Goal: Task Accomplishment & Management: Complete application form

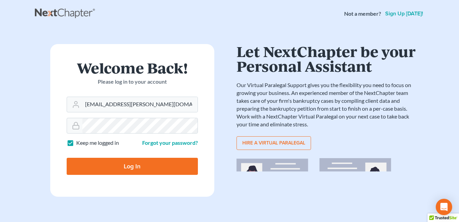
type input "[EMAIL_ADDRESS][PERSON_NAME][DOMAIN_NAME]"
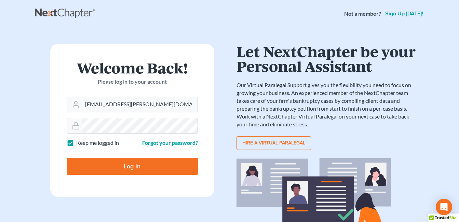
click at [76, 179] on form "Welcome Back! Please log in to your account Email Address marc.goldbach@goldbac…" at bounding box center [132, 120] width 164 height 153
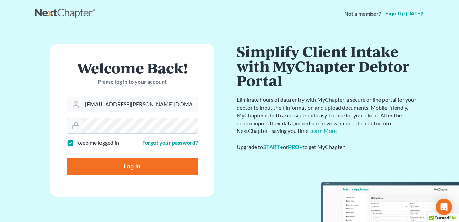
click at [131, 168] on input "Log In" at bounding box center [132, 166] width 131 height 17
type input "Thinking..."
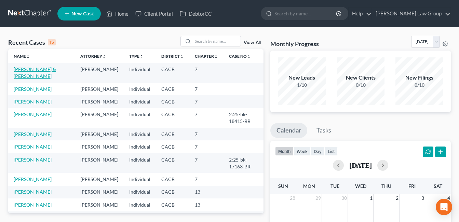
click at [34, 66] on link "[PERSON_NAME] & [PERSON_NAME]" at bounding box center [35, 72] width 42 height 13
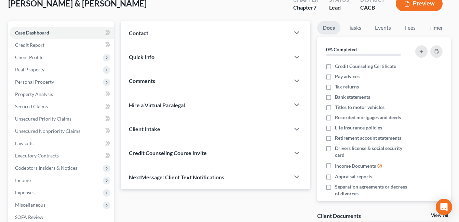
scroll to position [48, 0]
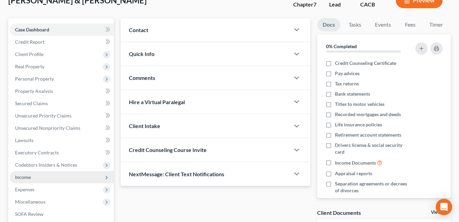
click at [23, 180] on span "Income" at bounding box center [23, 177] width 16 height 6
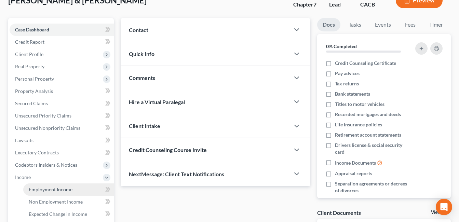
click at [39, 193] on link "Employment Income" at bounding box center [68, 190] width 91 height 12
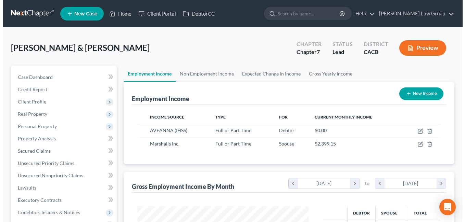
scroll to position [123, 185]
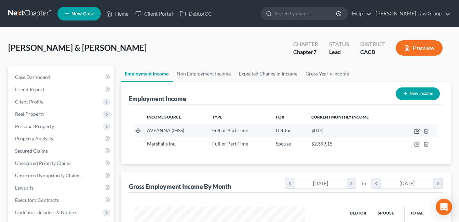
click at [416, 130] on icon "button" at bounding box center [417, 132] width 4 height 4
select select "0"
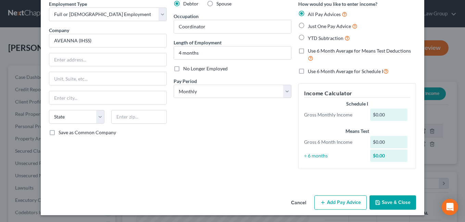
scroll to position [32, 0]
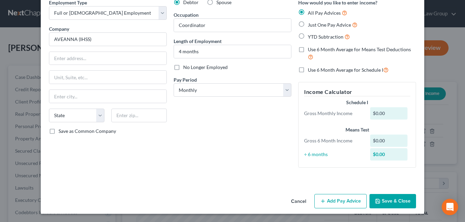
click at [335, 201] on button "Add Pay Advice" at bounding box center [340, 201] width 52 height 14
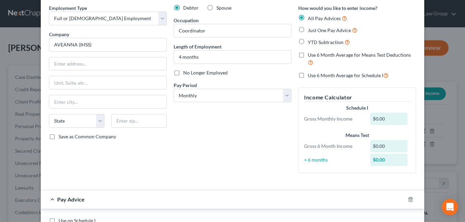
scroll to position [17, 0]
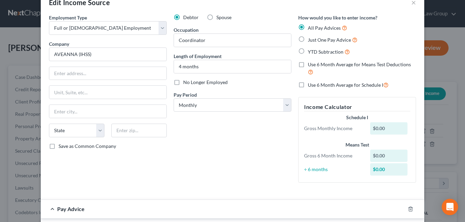
click at [308, 40] on label "Just One Pay Advice" at bounding box center [333, 40] width 50 height 8
click at [310, 40] on input "Just One Pay Advice" at bounding box center [312, 38] width 4 height 4
radio input "true"
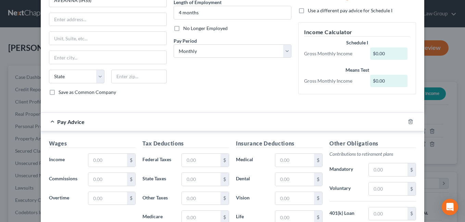
scroll to position [74, 0]
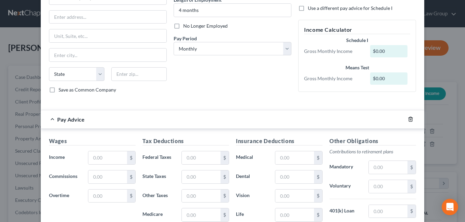
click at [410, 120] on line "button" at bounding box center [410, 119] width 0 height 1
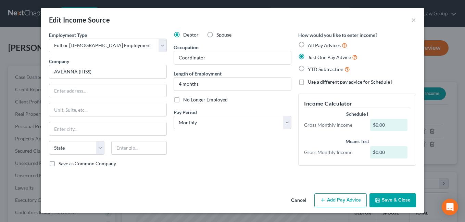
scroll to position [0, 0]
click at [344, 205] on button "Add Pay Advice" at bounding box center [340, 201] width 52 height 14
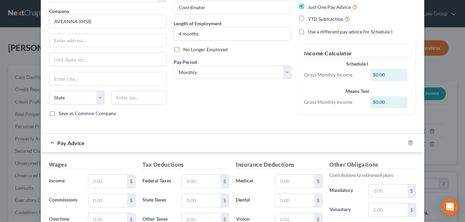
scroll to position [51, 0]
click at [99, 181] on input "text" at bounding box center [107, 180] width 39 height 13
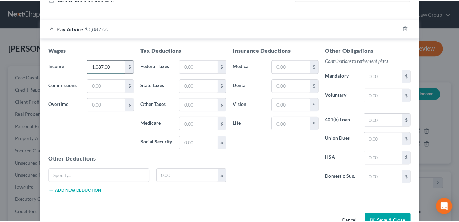
scroll to position [185, 0]
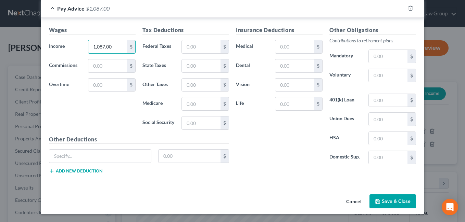
type input "1,087.00"
click at [395, 201] on button "Save & Close" at bounding box center [392, 202] width 47 height 14
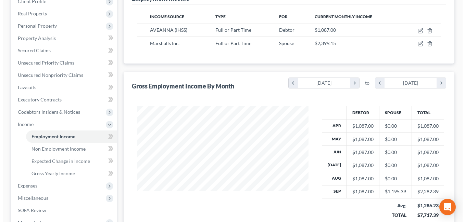
scroll to position [100, 0]
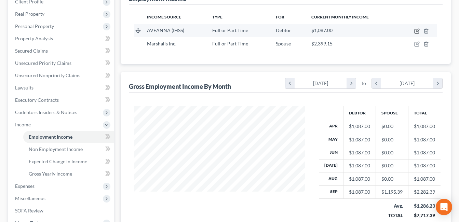
click at [415, 30] on icon "button" at bounding box center [417, 31] width 4 height 4
select select "0"
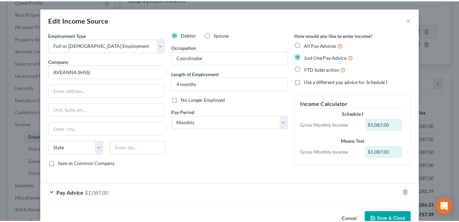
scroll to position [18, 0]
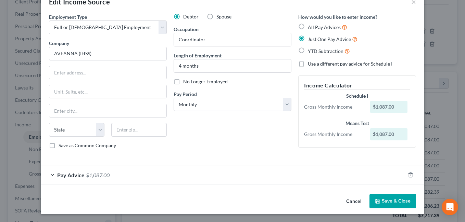
click at [386, 204] on button "Save & Close" at bounding box center [392, 201] width 47 height 14
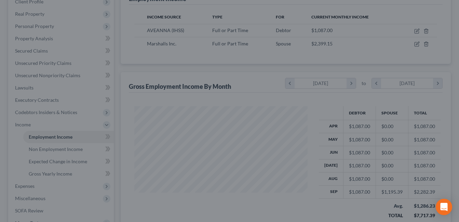
scroll to position [341936, 341873]
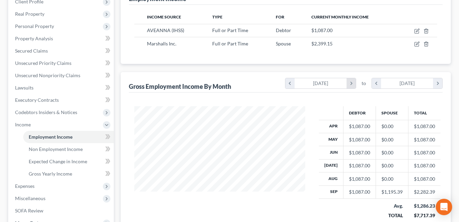
click at [351, 87] on icon "chevron_right" at bounding box center [351, 83] width 9 height 10
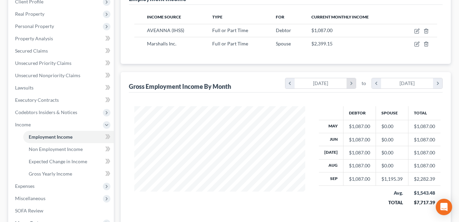
scroll to position [341949, 341873]
click at [348, 86] on icon "chevron_right" at bounding box center [351, 83] width 9 height 10
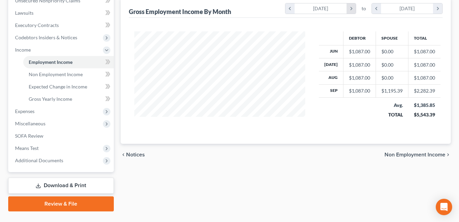
scroll to position [177, 0]
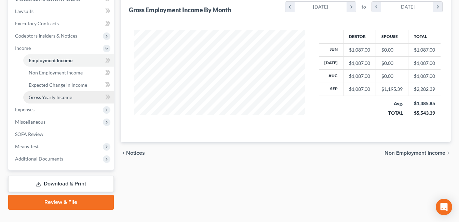
click at [56, 100] on link "Gross Yearly Income" at bounding box center [68, 97] width 91 height 12
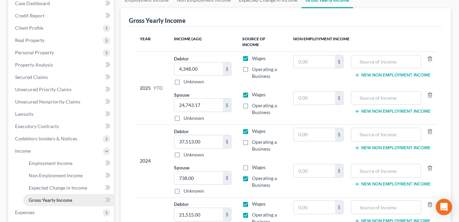
scroll to position [71, 0]
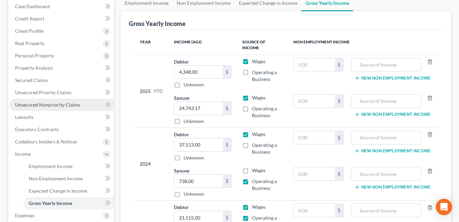
click at [27, 106] on span "Unsecured Nonpriority Claims" at bounding box center [47, 105] width 65 height 6
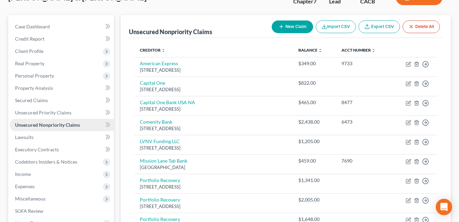
scroll to position [54, 0]
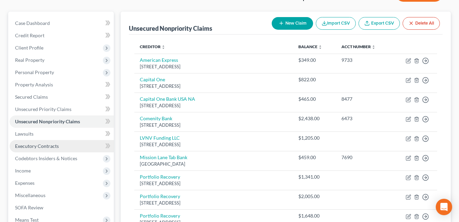
click at [27, 150] on link "Executory Contracts" at bounding box center [62, 146] width 104 height 12
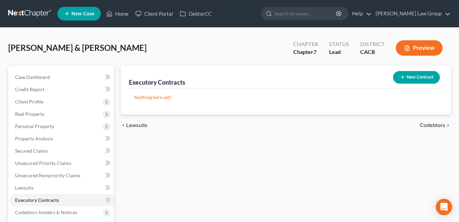
click at [408, 80] on button "New Contract" at bounding box center [416, 77] width 47 height 13
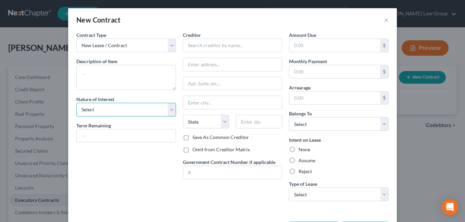
click at [169, 112] on select "Select Purchaser Agent Lessor Lessee" at bounding box center [126, 110] width 100 height 14
select select "3"
click at [76, 103] on select "Select Purchaser Agent Lessor Lessee" at bounding box center [126, 110] width 100 height 14
click at [87, 139] on input "text" at bounding box center [126, 136] width 99 height 13
type input "month to month"
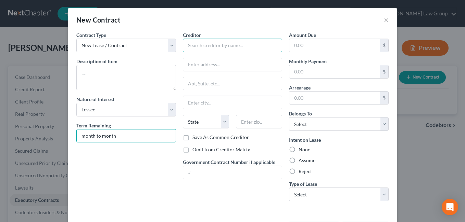
click at [204, 45] on input "text" at bounding box center [233, 46] width 100 height 14
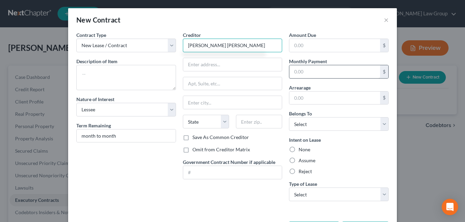
type input "Juan Manuel Arenas"
click at [301, 72] on input "text" at bounding box center [334, 71] width 91 height 13
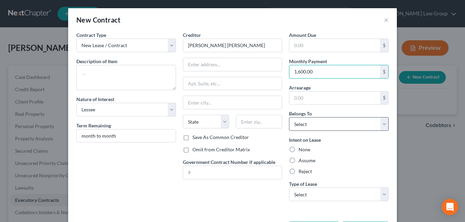
type input "1,600.00"
click at [385, 124] on select "Select Debtor 1 Only Debtor 2 Only Debtor 1 And Debtor 2 Only At Least One Of T…" at bounding box center [339, 124] width 100 height 14
select select "2"
click at [289, 117] on select "Select Debtor 1 Only Debtor 2 Only Debtor 1 And Debtor 2 Only At Least One Of T…" at bounding box center [339, 124] width 100 height 14
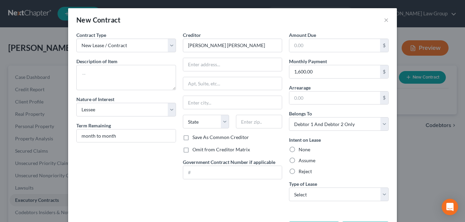
click at [298, 161] on label "Assume" at bounding box center [306, 160] width 17 height 7
click at [301, 161] on input "Assume" at bounding box center [303, 159] width 4 height 4
radio input "true"
click at [379, 199] on select "Select Real Estate Car Other" at bounding box center [339, 195] width 100 height 14
select select "0"
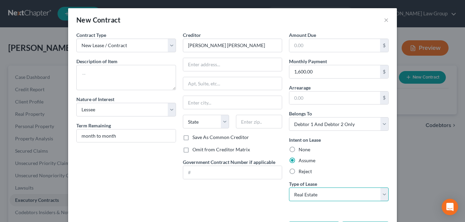
click at [289, 188] on select "Select Real Estate Car Other" at bounding box center [339, 195] width 100 height 14
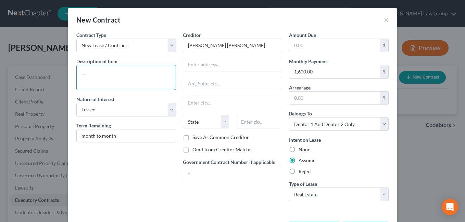
click at [89, 74] on textarea at bounding box center [126, 77] width 100 height 25
click at [297, 88] on label "Arrearage" at bounding box center [300, 87] width 22 height 7
click at [113, 77] on textarea "15721" at bounding box center [126, 77] width 100 height 25
click at [297, 88] on label "Arrearage" at bounding box center [300, 87] width 22 height 7
click at [106, 76] on textarea "15721" at bounding box center [126, 77] width 100 height 25
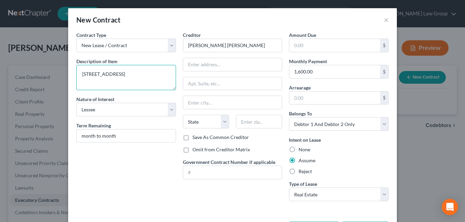
type textarea "15721 Golden Lantern Lane, La Mirada, CA 90638"
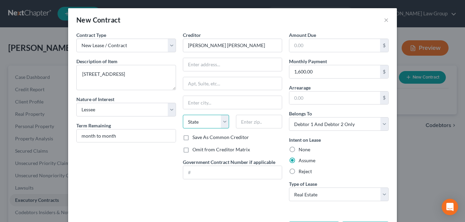
click at [203, 124] on select "State AL AK AR AZ CA CO CT DE DC FL GA GU HI ID IL IN IA KS KY LA ME MD MA MI M…" at bounding box center [206, 122] width 46 height 14
click at [151, 181] on div "Contract Type New Lease / Contract New Timeshare Description of non-residential…" at bounding box center [126, 118] width 106 height 175
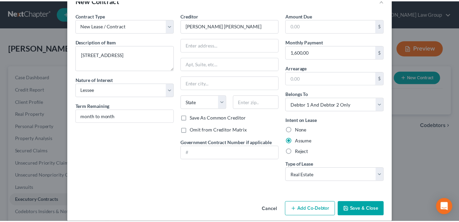
scroll to position [28, 0]
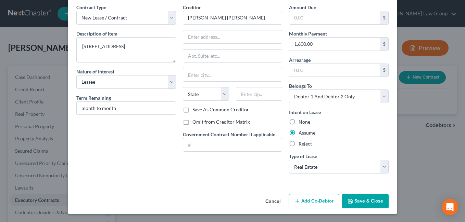
click at [360, 203] on button "Save & Close" at bounding box center [365, 201] width 47 height 14
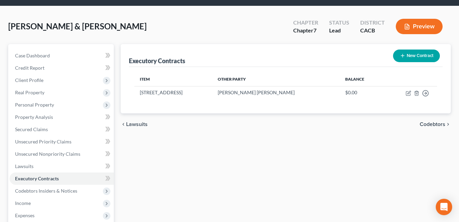
scroll to position [0, 0]
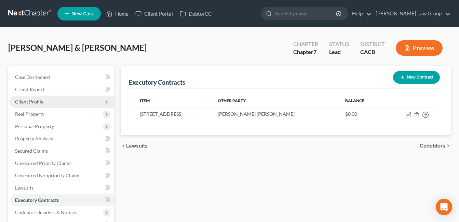
click at [25, 104] on span "Client Profile" at bounding box center [29, 102] width 28 height 6
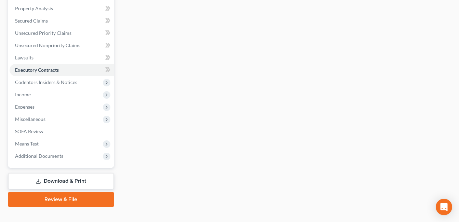
scroll to position [227, 0]
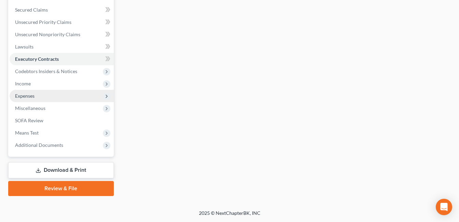
click at [27, 100] on span "Expenses" at bounding box center [62, 96] width 104 height 12
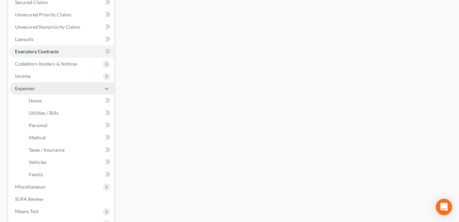
scroll to position [141, 0]
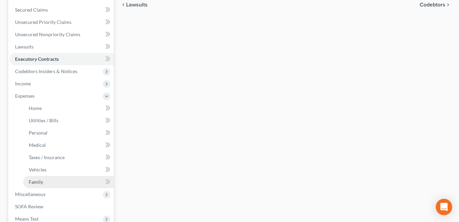
click at [33, 182] on span "Family" at bounding box center [36, 182] width 14 height 6
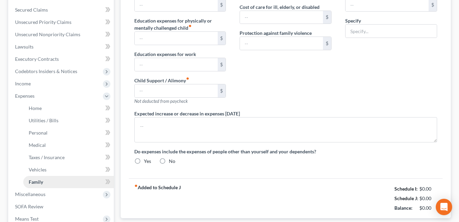
scroll to position [96, 0]
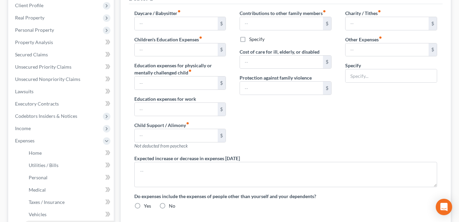
type input "0.00"
type input "10.00"
type input "0.00"
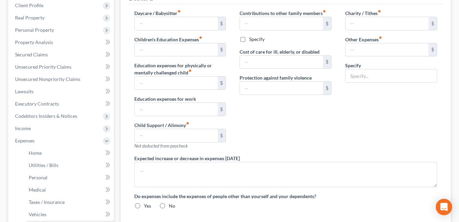
type input "0.00"
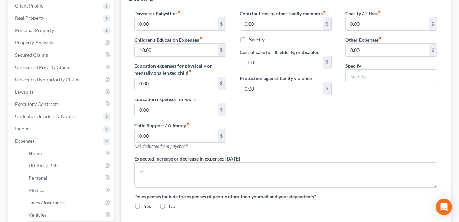
radio input "true"
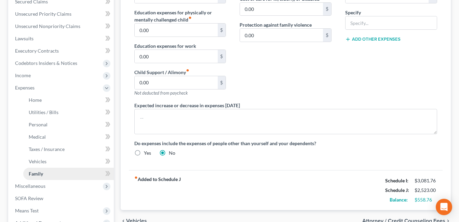
scroll to position [227, 0]
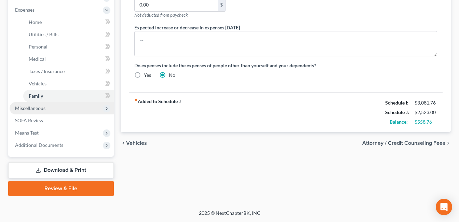
click at [23, 113] on span "Miscellaneous" at bounding box center [62, 108] width 104 height 12
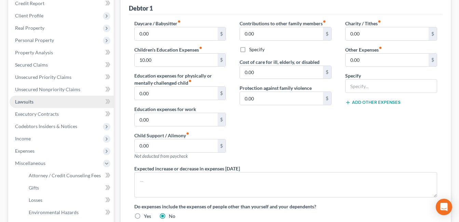
click at [24, 107] on link "Lawsuits" at bounding box center [62, 102] width 104 height 12
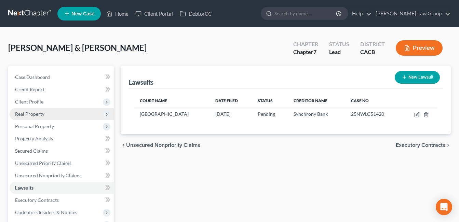
click at [27, 114] on span "Real Property" at bounding box center [29, 114] width 29 height 6
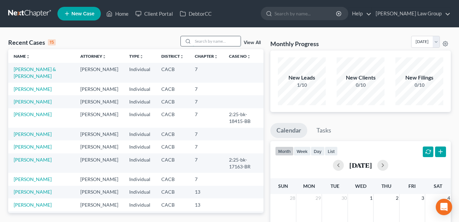
click at [197, 42] on input "search" at bounding box center [217, 41] width 48 height 10
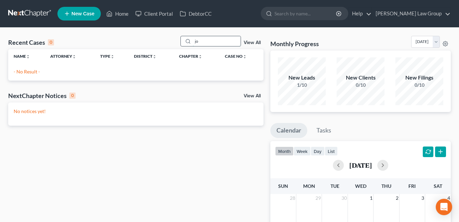
type input "j"
type input "[PERSON_NAME]"
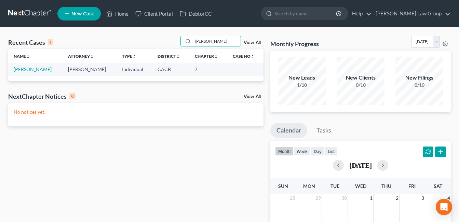
click at [72, 14] on span "New Case" at bounding box center [82, 13] width 23 height 5
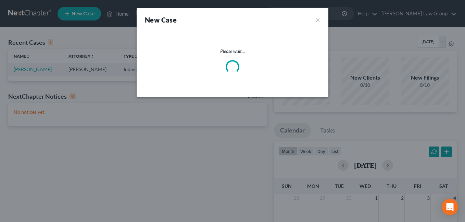
select select "7"
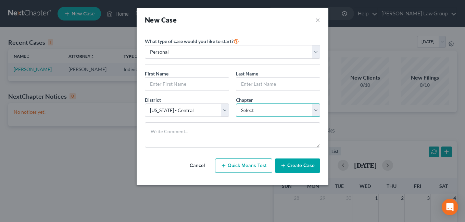
click at [314, 113] on select "Select 7 11 12 13" at bounding box center [278, 111] width 84 height 14
select select "0"
click at [236, 104] on select "Select 7 11 12 13" at bounding box center [278, 111] width 84 height 14
click at [177, 85] on input "text" at bounding box center [186, 84] width 83 height 13
type input "[PERSON_NAME]"
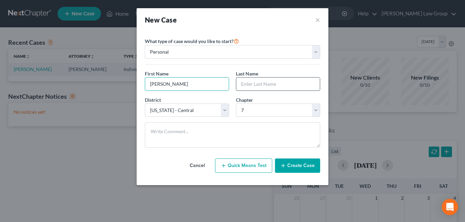
click at [280, 86] on input "text" at bounding box center [277, 84] width 83 height 13
type input "[PERSON_NAME]"
click at [298, 167] on button "Create Case" at bounding box center [297, 166] width 45 height 14
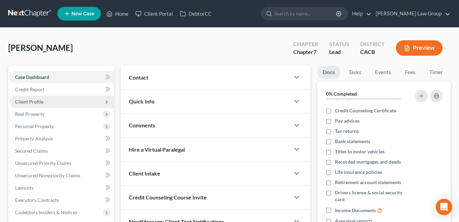
click at [23, 104] on span "Client Profile" at bounding box center [29, 102] width 28 height 6
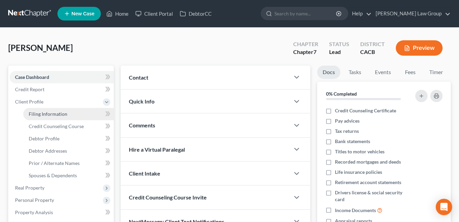
click at [42, 115] on span "Filing Information" at bounding box center [48, 114] width 39 height 6
select select "1"
select select "0"
select select "7"
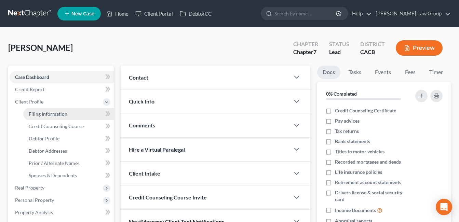
select select "4"
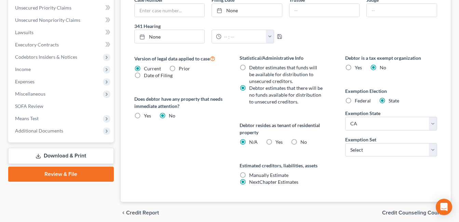
scroll to position [257, 0]
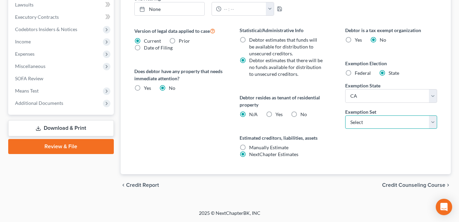
click at [431, 122] on select "Select 703 704" at bounding box center [391, 123] width 92 height 14
select select "0"
click at [345, 116] on select "Select 703 704" at bounding box center [391, 123] width 92 height 14
click at [332, 151] on div "Statistical/Administrative Info Debtor estimates that funds will be available f…" at bounding box center [286, 101] width 106 height 148
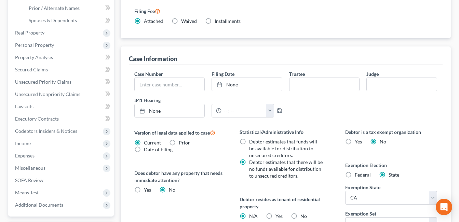
scroll to position [139, 0]
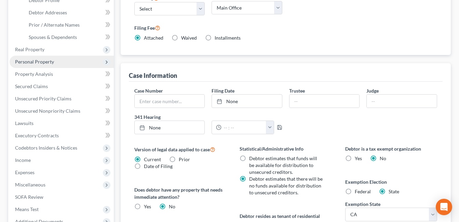
click at [29, 64] on span "Personal Property" at bounding box center [34, 62] width 39 height 6
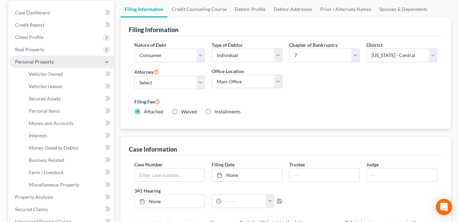
scroll to position [62, 0]
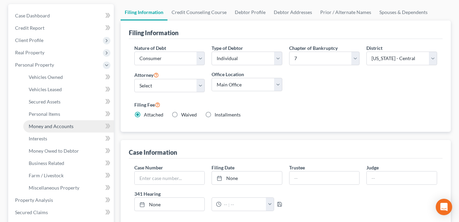
click at [59, 129] on span "Money and Accounts" at bounding box center [51, 126] width 45 height 6
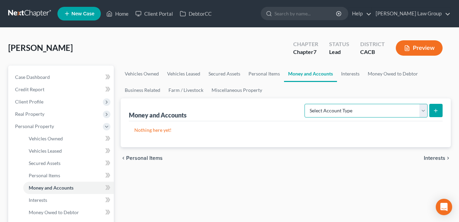
click at [423, 113] on select "Select Account Type Brokerage Cash on Hand Certificates of Deposit Checking Acc…" at bounding box center [366, 111] width 123 height 14
select select "checking"
click at [306, 104] on select "Select Account Type Brokerage Cash on Hand Certificates of Deposit Checking Acc…" at bounding box center [366, 111] width 123 height 14
click at [436, 110] on icon "submit" at bounding box center [435, 110] width 5 height 5
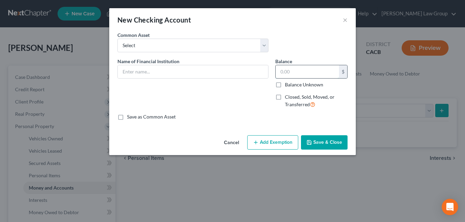
click at [297, 72] on input "text" at bounding box center [306, 71] width 63 height 13
type input "15.99"
click at [140, 72] on input "text" at bounding box center [193, 71] width 150 height 13
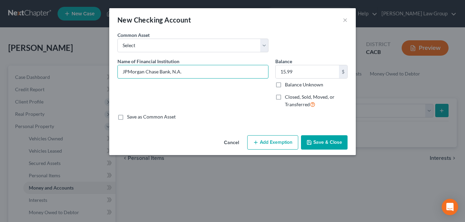
type input "JPMorgan Chase Bank, N.A."
click at [270, 143] on button "Add Exemption" at bounding box center [272, 142] width 51 height 14
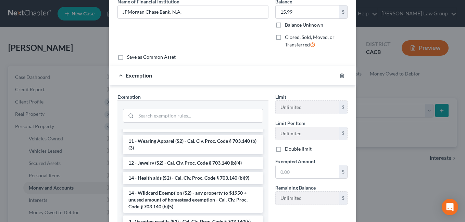
scroll to position [98, 0]
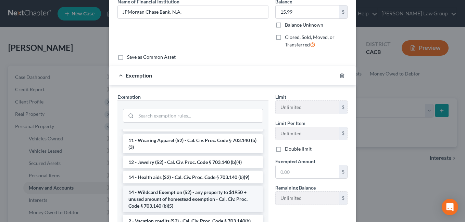
click at [143, 203] on li "14 - Wildcard Exemption (S2) - any property to $1950 + unused amount of homeste…" at bounding box center [193, 199] width 140 height 26
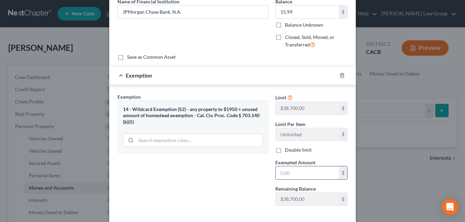
click at [288, 175] on input "text" at bounding box center [306, 173] width 63 height 13
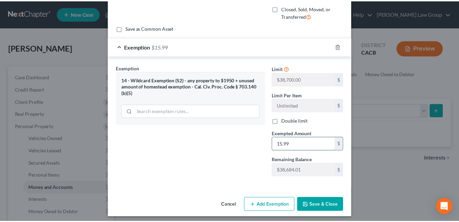
scroll to position [92, 0]
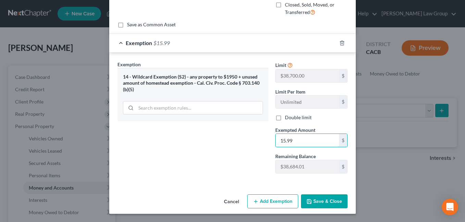
type input "15.99"
click at [318, 205] on button "Save & Close" at bounding box center [324, 202] width 47 height 14
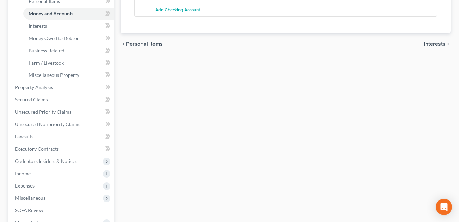
scroll to position [190, 0]
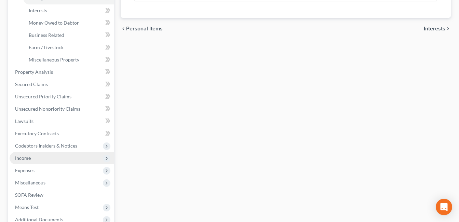
click at [22, 160] on span "Income" at bounding box center [23, 158] width 16 height 6
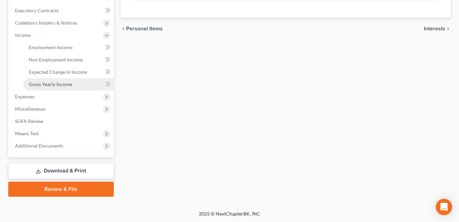
click at [41, 86] on span "Gross Yearly Income" at bounding box center [50, 84] width 43 height 6
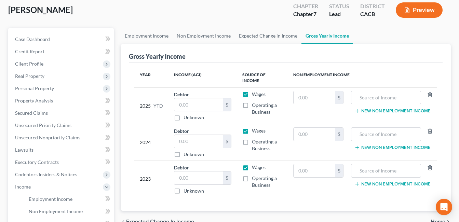
scroll to position [39, 0]
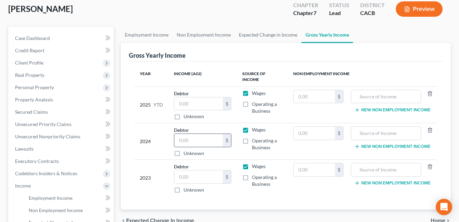
click at [194, 135] on input "text" at bounding box center [198, 140] width 49 height 13
type input "73,643.00"
click at [155, 195] on div "Year Income (AGI) Source of Income Non Employment Income 2025 YTD Debtor $ Unkn…" at bounding box center [286, 136] width 314 height 149
click at [194, 172] on input "text" at bounding box center [198, 177] width 49 height 13
type input "73,893.00"
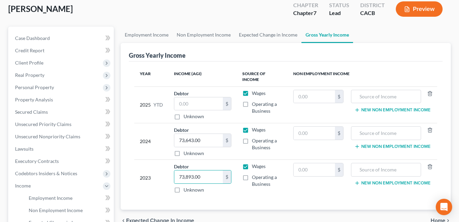
click at [147, 191] on div "Year Income (AGI) Source of Income Non Employment Income 2025 YTD Debtor $ Unkn…" at bounding box center [286, 136] width 314 height 149
click at [38, 199] on span "Employment Income" at bounding box center [51, 198] width 44 height 6
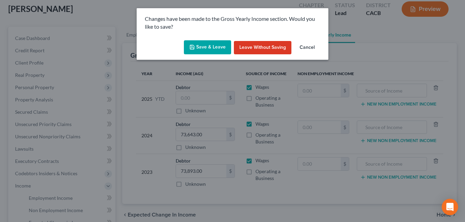
click at [197, 47] on button "Save & Leave" at bounding box center [207, 47] width 47 height 14
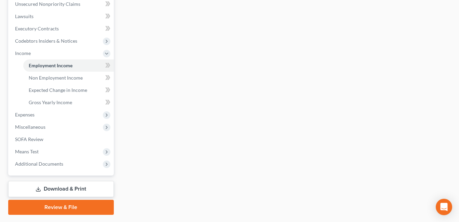
scroll to position [191, 0]
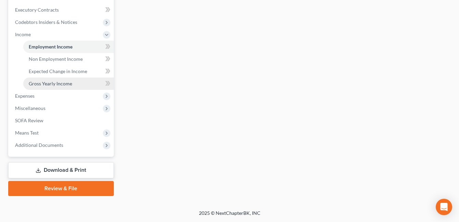
click at [44, 83] on span "Gross Yearly Income" at bounding box center [50, 84] width 43 height 6
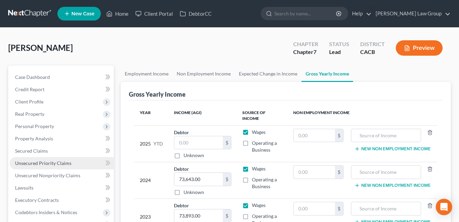
click at [31, 164] on span "Unsecured Priority Claims" at bounding box center [43, 163] width 56 height 6
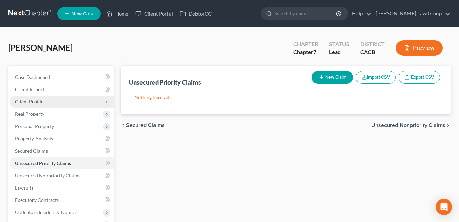
click at [29, 103] on span "Client Profile" at bounding box center [29, 102] width 28 height 6
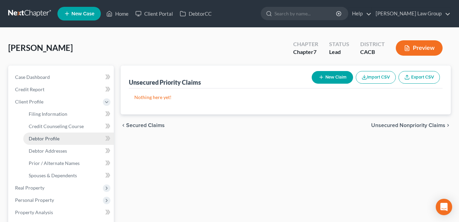
click at [42, 141] on span "Debtor Profile" at bounding box center [44, 139] width 31 height 6
select select "0"
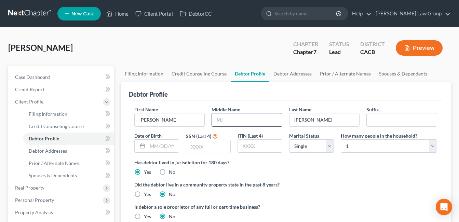
click at [221, 122] on input "text" at bounding box center [247, 120] width 70 height 13
type input "[PERSON_NAME]"
click at [201, 150] on input "text" at bounding box center [208, 146] width 44 height 13
type input "5188"
click at [154, 145] on input "text" at bounding box center [162, 146] width 31 height 13
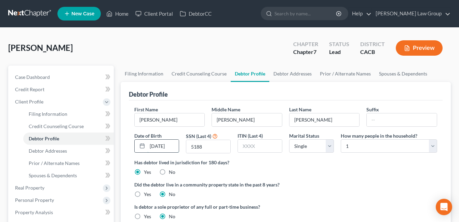
scroll to position [0, 1]
type input "[DATE]"
click at [311, 179] on ng-include "First Name [PERSON_NAME] Middle Name [PERSON_NAME] Last Name [PERSON_NAME] Date…" at bounding box center [285, 166] width 303 height 120
click at [144, 195] on label "Yes" at bounding box center [147, 194] width 7 height 7
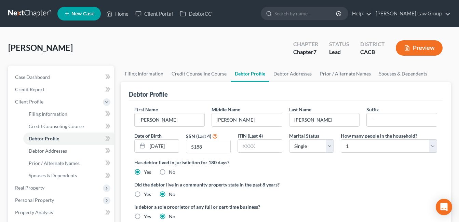
click at [147, 195] on input "Yes" at bounding box center [149, 193] width 4 height 4
radio input "true"
radio input "false"
click at [45, 152] on span "Debtor Addresses" at bounding box center [48, 151] width 38 height 6
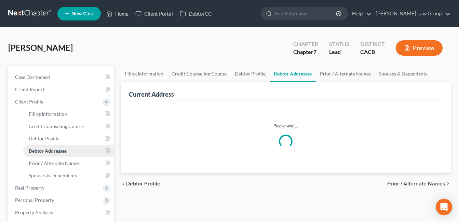
select select "0"
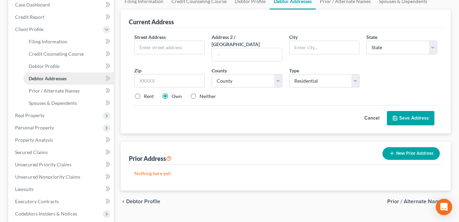
scroll to position [88, 0]
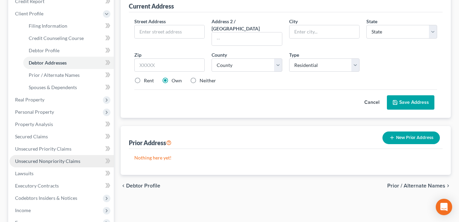
click at [36, 163] on span "Unsecured Nonpriority Claims" at bounding box center [47, 161] width 65 height 6
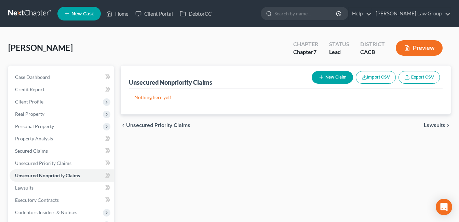
click at [331, 75] on button "New Claim" at bounding box center [332, 77] width 41 height 13
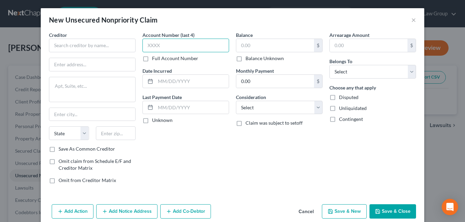
click at [170, 48] on input "text" at bounding box center [185, 46] width 87 height 14
type input "2773"
click at [256, 47] on input "text" at bounding box center [275, 45] width 78 height 13
type input "6,195.00"
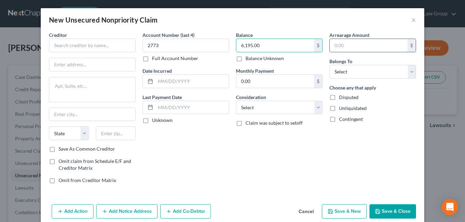
click at [377, 48] on input "text" at bounding box center [368, 45] width 78 height 13
type input "6,195.00"
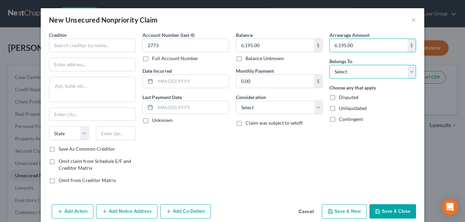
click at [411, 76] on select "Select Debtor 1 Only Debtor 2 Only Debtor 1 And Debtor 2 Only At Least One Of T…" at bounding box center [372, 72] width 87 height 14
select select "0"
click at [329, 65] on select "Select Debtor 1 Only Debtor 2 Only Debtor 1 And Debtor 2 Only At Least One Of T…" at bounding box center [372, 72] width 87 height 14
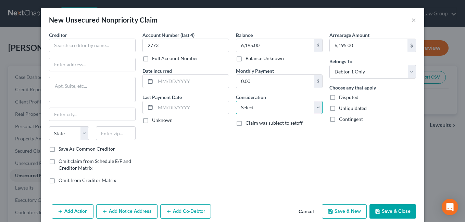
click at [317, 114] on select "Select Cable / Satellite Services Collection Agency Credit Card Debt Debt Couns…" at bounding box center [279, 108] width 87 height 14
select select "2"
click at [236, 101] on select "Select Cable / Satellite Services Collection Agency Credit Card Debt Debt Couns…" at bounding box center [279, 108] width 87 height 14
click at [161, 83] on input "text" at bounding box center [191, 81] width 73 height 13
type input "[DATE]"
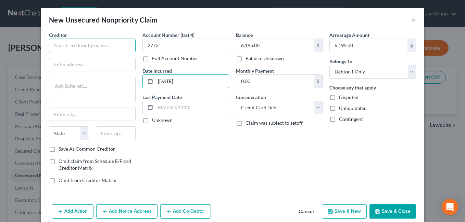
click at [70, 47] on input "text" at bounding box center [92, 46] width 87 height 14
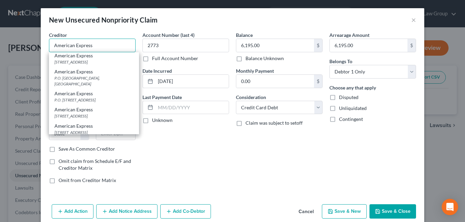
scroll to position [18, 0]
type input "American Express"
click at [59, 118] on div "[STREET_ADDRESS]" at bounding box center [93, 116] width 79 height 6
type input "PO Box 981537"
type input "[GEOGRAPHIC_DATA]"
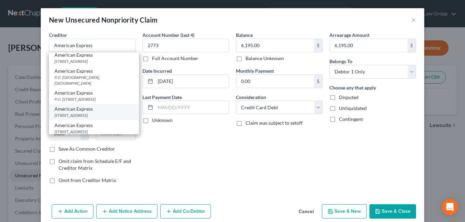
select select "45"
type input "79998"
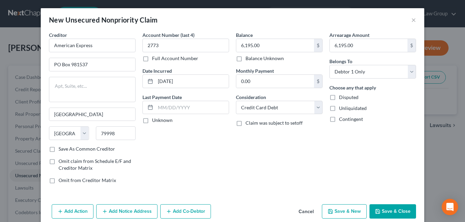
click at [335, 211] on button "Save & New" at bounding box center [344, 212] width 45 height 14
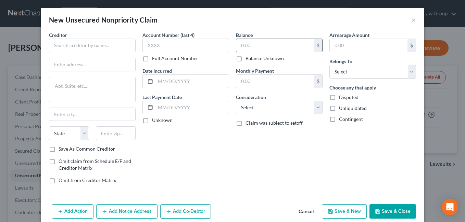
click at [251, 45] on input "text" at bounding box center [275, 45] width 78 height 13
type input "11,187.00"
click at [339, 47] on input "text" at bounding box center [368, 45] width 78 height 13
type input "1,187.00"
click at [276, 157] on div "Balance 11,187.00 $ Balance Unknown Balance Undetermined 11,187.00 $ Balance Un…" at bounding box center [278, 110] width 93 height 158
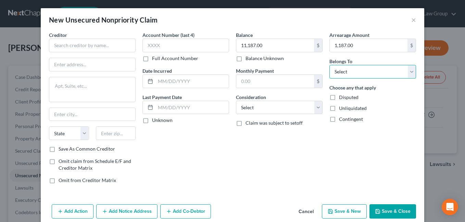
click at [404, 75] on select "Select Debtor 1 Only Debtor 2 Only Debtor 1 And Debtor 2 Only At Least One Of T…" at bounding box center [372, 72] width 87 height 14
select select "0"
click at [329, 65] on select "Select Debtor 1 Only Debtor 2 Only Debtor 1 And Debtor 2 Only At Least One Of T…" at bounding box center [372, 72] width 87 height 14
click at [168, 84] on input "text" at bounding box center [191, 81] width 73 height 13
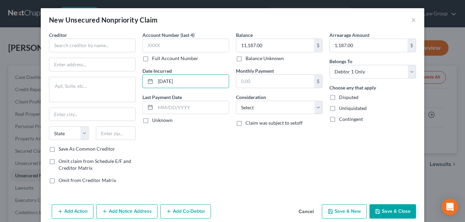
type input "[DATE]"
click at [184, 152] on div "Account Number (last 4) Full Account Number Date Incurred [DATE] Last Payment D…" at bounding box center [185, 110] width 93 height 158
click at [73, 44] on input "text" at bounding box center [92, 46] width 87 height 14
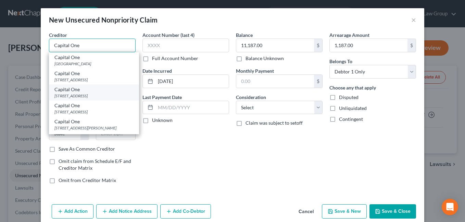
type input "Capital One"
click at [57, 95] on div "[STREET_ADDRESS]" at bounding box center [93, 96] width 79 height 6
type input "PO Box 31293"
type input "[GEOGRAPHIC_DATA]"
select select "46"
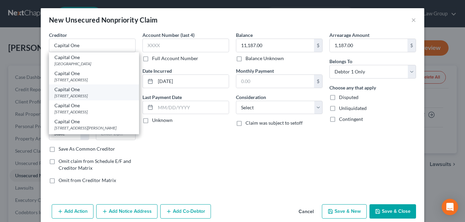
type input "84131"
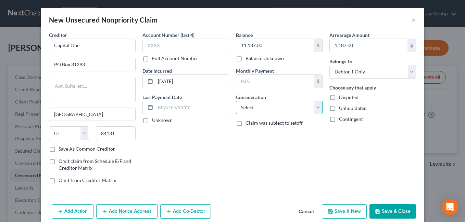
click at [312, 108] on select "Select Cable / Satellite Services Collection Agency Credit Card Debt Debt Couns…" at bounding box center [279, 108] width 87 height 14
select select "2"
click at [236, 101] on select "Select Cable / Satellite Services Collection Agency Credit Card Debt Debt Couns…" at bounding box center [279, 108] width 87 height 14
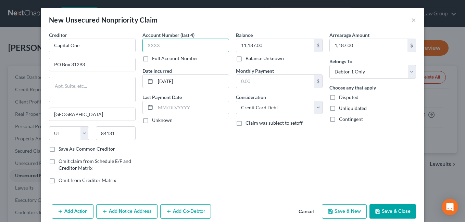
click at [159, 47] on input "text" at bounding box center [185, 46] width 87 height 14
type input "8840"
click at [337, 210] on button "Save & New" at bounding box center [344, 212] width 45 height 14
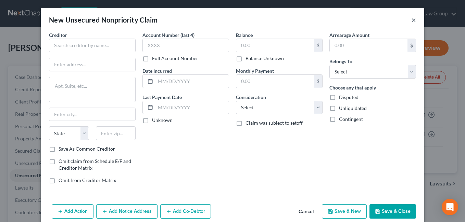
click at [412, 20] on button "×" at bounding box center [413, 20] width 5 height 8
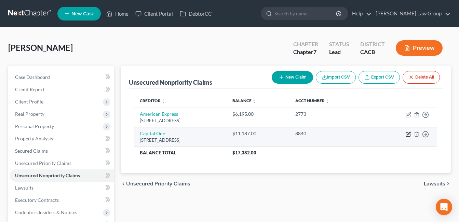
click at [407, 136] on icon "button" at bounding box center [408, 134] width 5 height 5
select select "46"
select select "2"
select select "0"
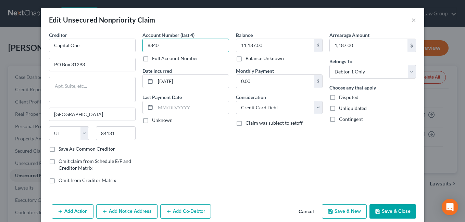
click at [165, 49] on input "8840" at bounding box center [185, 46] width 87 height 14
type input "8"
type input "5676"
click at [386, 210] on button "Save & Close" at bounding box center [392, 212] width 47 height 14
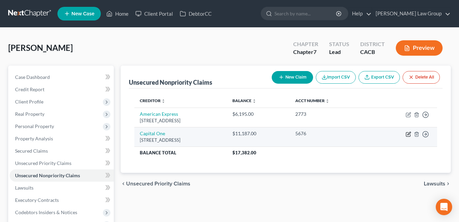
click at [406, 135] on icon "button" at bounding box center [408, 135] width 4 height 4
select select "46"
select select "2"
select select "0"
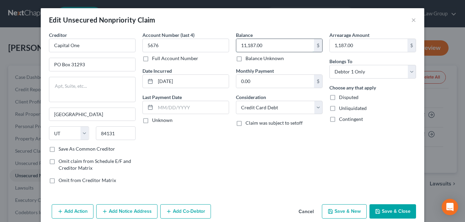
click at [238, 45] on input "11,187.00" at bounding box center [275, 45] width 78 height 13
type input "1,187.00"
click at [387, 208] on button "Save & Close" at bounding box center [392, 212] width 47 height 14
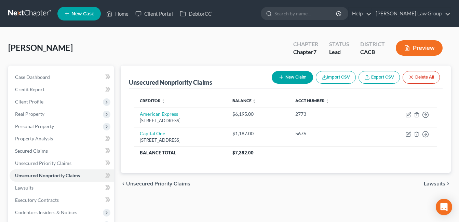
click at [286, 77] on button "New Claim" at bounding box center [292, 77] width 41 height 13
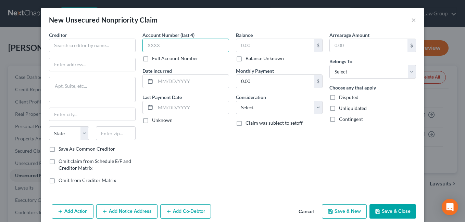
click at [167, 48] on input "text" at bounding box center [185, 46] width 87 height 14
type input "8840"
click at [250, 157] on div "Balance $ Balance Unknown Balance Undetermined $ Balance Unknown Monthly Paymen…" at bounding box center [278, 110] width 93 height 158
click at [168, 85] on input "text" at bounding box center [191, 81] width 73 height 13
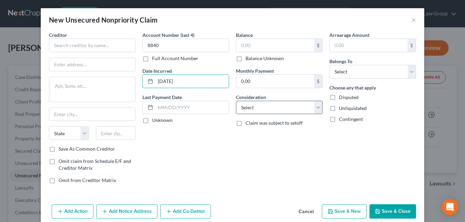
type input "[DATE]"
click at [318, 110] on select "Select Cable / Satellite Services Collection Agency Credit Card Debt Debt Couns…" at bounding box center [279, 108] width 87 height 14
select select "2"
click at [236, 101] on select "Select Cable / Satellite Services Collection Agency Credit Card Debt Debt Couns…" at bounding box center [279, 108] width 87 height 14
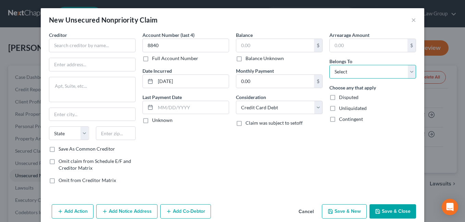
click at [407, 69] on select "Select Debtor 1 Only Debtor 2 Only Debtor 1 And Debtor 2 Only At Least One Of T…" at bounding box center [372, 72] width 87 height 14
select select "0"
click at [329, 65] on select "Select Debtor 1 Only Debtor 2 Only Debtor 1 And Debtor 2 Only At Least One Of T…" at bounding box center [372, 72] width 87 height 14
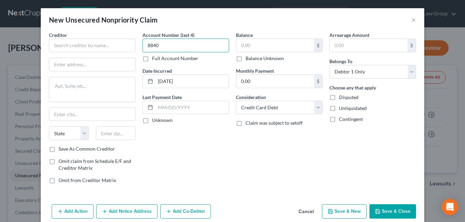
click at [172, 44] on input "8840" at bounding box center [185, 46] width 87 height 14
type input "8"
click at [187, 85] on input "[DATE]" at bounding box center [191, 81] width 73 height 13
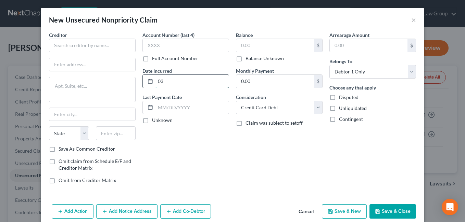
type input "0"
click at [316, 107] on select "Select Cable / Satellite Services Collection Agency Credit Card Debt Debt Couns…" at bounding box center [279, 108] width 87 height 14
select select "17"
click at [236, 101] on select "Select Cable / Satellite Services Collection Agency Credit Card Debt Debt Couns…" at bounding box center [279, 108] width 87 height 14
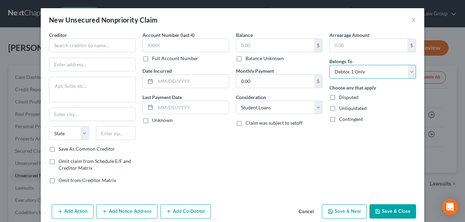
click at [407, 75] on select "Select Debtor 1 Only Debtor 2 Only Debtor 1 And Debtor 2 Only At Least One Of T…" at bounding box center [372, 72] width 87 height 14
click at [329, 65] on select "Select Debtor 1 Only Debtor 2 Only Debtor 1 And Debtor 2 Only At Least One Of T…" at bounding box center [372, 72] width 87 height 14
click at [169, 85] on input "text" at bounding box center [191, 81] width 73 height 13
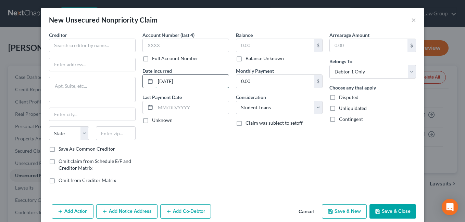
type input "[DATE]"
click at [248, 45] on input "text" at bounding box center [275, 45] width 78 height 13
type input "3,642.00"
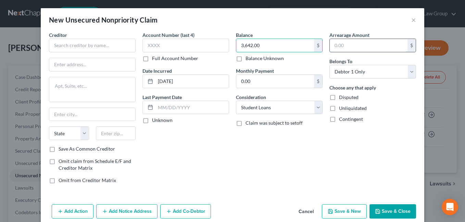
click at [342, 44] on input "text" at bounding box center [368, 45] width 78 height 13
type input "3,642.00"
click at [215, 141] on div "Account Number (last 4) Full Account Number Date Incurred [DATE] Last Payment D…" at bounding box center [185, 110] width 93 height 158
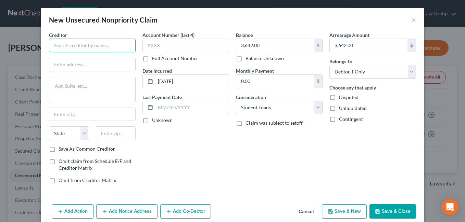
click at [92, 48] on input "text" at bounding box center [92, 46] width 87 height 14
click at [107, 48] on input "Dept. of Education" at bounding box center [92, 46] width 87 height 14
type input "Dept. of Education Nelnet"
click at [113, 134] on input "text" at bounding box center [116, 134] width 40 height 14
type input "68501"
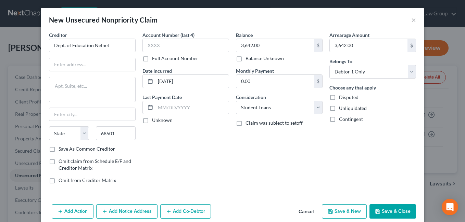
click at [193, 157] on div "Account Number (last 4) Full Account Number Date Incurred [DATE] Last Payment D…" at bounding box center [185, 110] width 93 height 158
type input "Lincoln"
select select "30"
click at [91, 64] on input "text" at bounding box center [92, 64] width 86 height 13
type input "PO Box 82561"
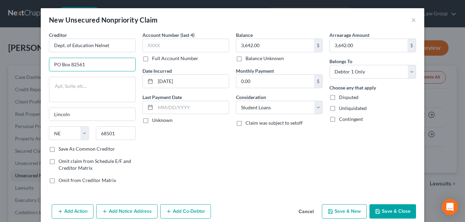
click at [58, 153] on label "Save As Common Creditor" at bounding box center [86, 149] width 56 height 7
click at [61, 150] on input "Save As Common Creditor" at bounding box center [63, 148] width 4 height 4
checkbox input "true"
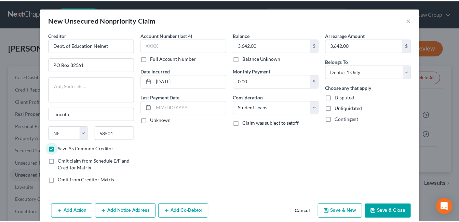
scroll to position [10, 0]
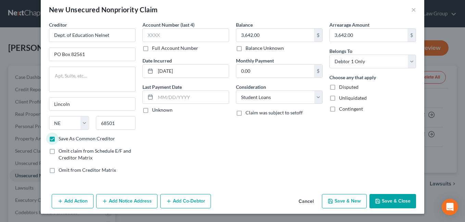
click at [342, 202] on button "Save & New" at bounding box center [344, 201] width 45 height 14
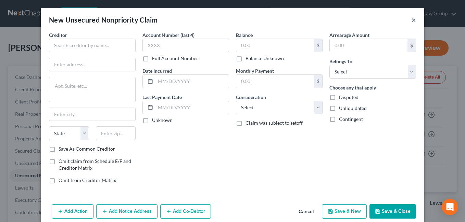
click at [411, 19] on button "×" at bounding box center [413, 20] width 5 height 8
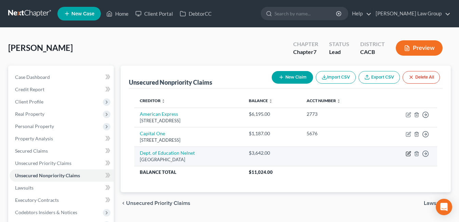
click at [406, 152] on icon "button" at bounding box center [408, 153] width 5 height 5
select select "30"
select select "17"
select select "0"
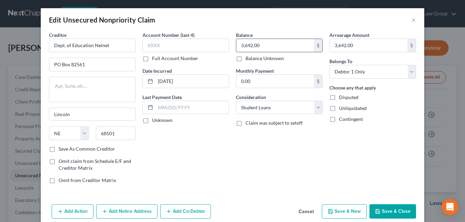
click at [269, 49] on input "3,642.00" at bounding box center [275, 45] width 78 height 13
type input "6,224.00"
click at [371, 48] on input "3,642.00" at bounding box center [368, 45] width 78 height 13
type input "6,224.00"
click at [379, 211] on button "Save & Close" at bounding box center [392, 212] width 47 height 14
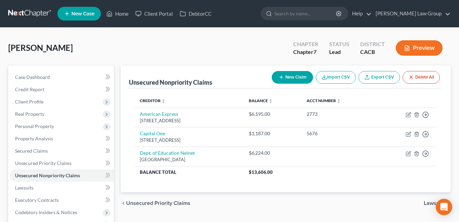
click at [291, 74] on button "New Claim" at bounding box center [292, 77] width 41 height 13
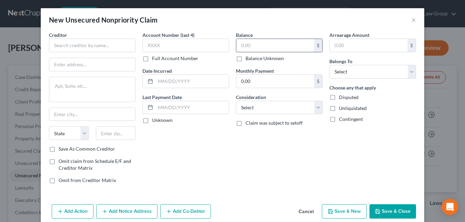
click at [251, 47] on input "text" at bounding box center [275, 45] width 78 height 13
type input "4,649.00"
click at [346, 48] on input "text" at bounding box center [368, 45] width 78 height 13
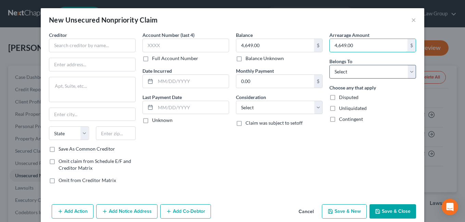
type input "4,649.00"
click at [401, 74] on select "Select Debtor 1 Only Debtor 2 Only Debtor 1 And Debtor 2 Only At Least One Of T…" at bounding box center [372, 72] width 87 height 14
select select "0"
click at [329, 65] on select "Select Debtor 1 Only Debtor 2 Only Debtor 1 And Debtor 2 Only At Least One Of T…" at bounding box center [372, 72] width 87 height 14
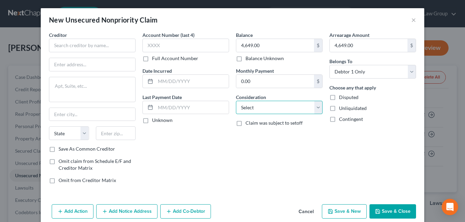
click at [315, 113] on select "Select Cable / Satellite Services Collection Agency Credit Card Debt Debt Couns…" at bounding box center [279, 108] width 87 height 14
select select "17"
click at [236, 101] on select "Select Cable / Satellite Services Collection Agency Credit Card Debt Debt Couns…" at bounding box center [279, 108] width 87 height 14
click at [161, 84] on input "text" at bounding box center [191, 81] width 73 height 13
type input "[DATE]"
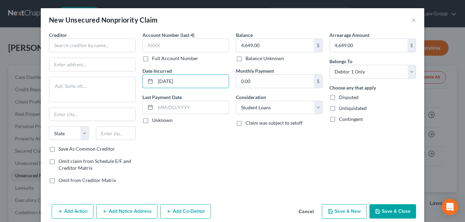
click at [212, 141] on div "Account Number (last 4) Full Account Number Date Incurred [DATE] Last Payment D…" at bounding box center [185, 110] width 93 height 158
click at [62, 48] on input "text" at bounding box center [92, 46] width 87 height 14
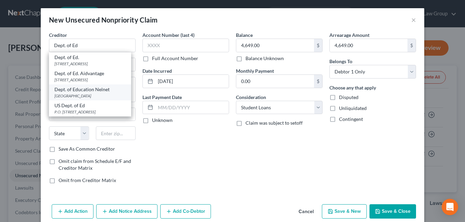
click at [63, 99] on div "[GEOGRAPHIC_DATA]" at bounding box center [89, 96] width 71 height 6
type input "Dept. of Education Nelnet"
type input "PO Box 82561"
type input "Lincoln"
select select "30"
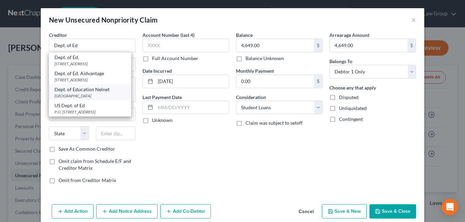
type input "68501"
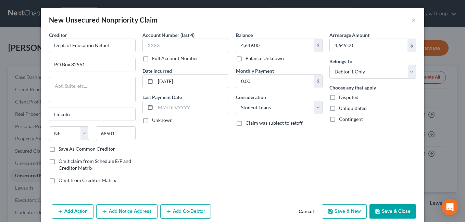
click at [336, 212] on button "Save & New" at bounding box center [344, 212] width 45 height 14
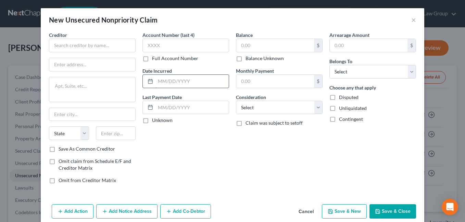
click at [168, 84] on input "text" at bounding box center [191, 81] width 73 height 13
type input "[DATE]"
click at [413, 75] on select "Select Debtor 1 Only Debtor 2 Only Debtor 1 And Debtor 2 Only At Least One Of T…" at bounding box center [372, 72] width 87 height 14
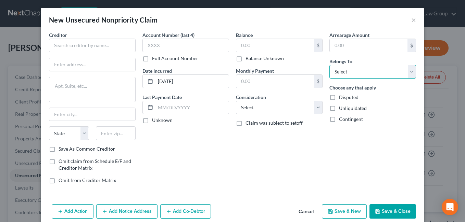
select select "0"
click at [329, 65] on select "Select Debtor 1 Only Debtor 2 Only Debtor 1 And Debtor 2 Only At Least One Of T…" at bounding box center [372, 72] width 87 height 14
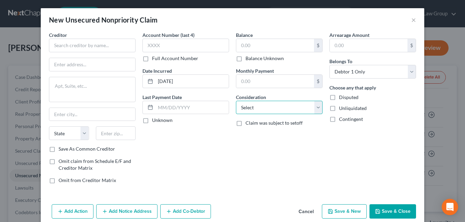
click at [317, 110] on select "Select Cable / Satellite Services Collection Agency Credit Card Debt Debt Couns…" at bounding box center [279, 108] width 87 height 14
select select "17"
click at [236, 101] on select "Select Cable / Satellite Services Collection Agency Credit Card Debt Debt Couns…" at bounding box center [279, 108] width 87 height 14
click at [285, 48] on input "text" at bounding box center [275, 45] width 78 height 13
click at [241, 48] on input "text" at bounding box center [275, 45] width 78 height 13
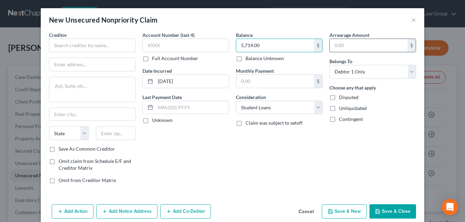
type input "5,714.00"
click at [367, 45] on input "text" at bounding box center [368, 45] width 78 height 13
type input "5,714.00"
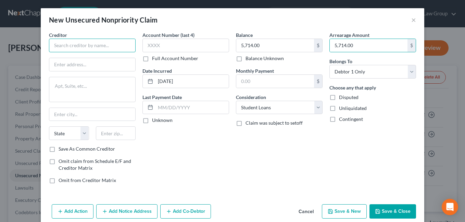
click at [63, 45] on input "text" at bounding box center [92, 46] width 87 height 14
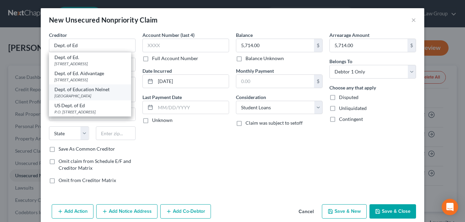
click at [58, 93] on div "Dept. of Education Nelnet" at bounding box center [89, 89] width 71 height 7
type input "Dept. of Education Nelnet"
type input "PO Box 82561"
type input "Lincoln"
select select "30"
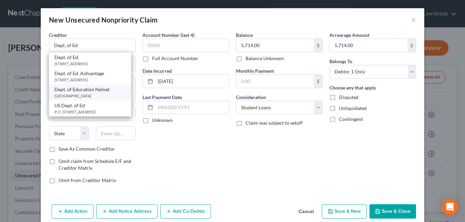
type input "68501"
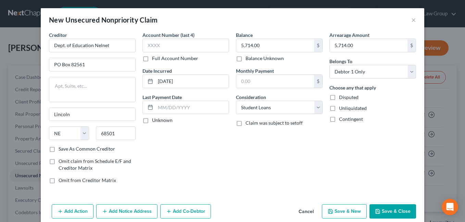
click at [333, 209] on button "Save & New" at bounding box center [344, 212] width 45 height 14
click at [411, 21] on button "×" at bounding box center [413, 20] width 5 height 8
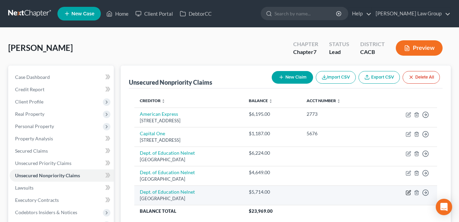
click at [409, 195] on icon "button" at bounding box center [408, 193] width 4 height 4
select select "30"
select select "17"
select select "0"
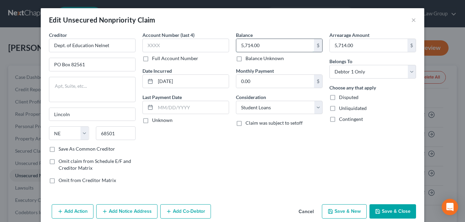
click at [269, 48] on input "5,714.00" at bounding box center [275, 45] width 78 height 13
type input "8,001.00"
click at [366, 47] on input "5,714.00" at bounding box center [368, 45] width 78 height 13
type input "8,001.00"
click at [398, 211] on button "Save & Close" at bounding box center [392, 212] width 47 height 14
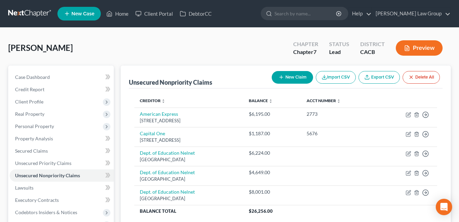
click at [286, 80] on button "New Claim" at bounding box center [292, 77] width 41 height 13
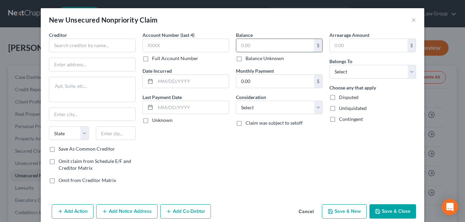
click at [246, 47] on input "text" at bounding box center [275, 45] width 78 height 13
type input "23,095.00"
click at [337, 48] on input "text" at bounding box center [368, 45] width 78 height 13
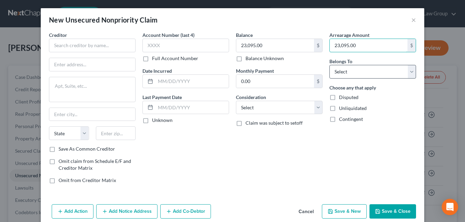
type input "23,095.00"
click at [402, 69] on select "Select Debtor 1 Only Debtor 2 Only Debtor 1 And Debtor 2 Only At Least One Of T…" at bounding box center [372, 72] width 87 height 14
select select "0"
click at [329, 65] on select "Select Debtor 1 Only Debtor 2 Only Debtor 1 And Debtor 2 Only At Least One Of T…" at bounding box center [372, 72] width 87 height 14
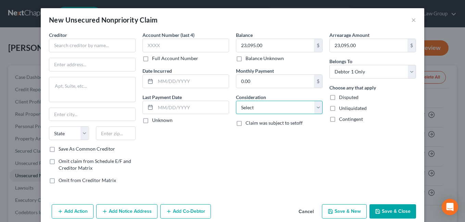
click at [316, 113] on select "Select Cable / Satellite Services Collection Agency Credit Card Debt Debt Couns…" at bounding box center [279, 108] width 87 height 14
select select "17"
click at [236, 101] on select "Select Cable / Satellite Services Collection Agency Credit Card Debt Debt Couns…" at bounding box center [279, 108] width 87 height 14
click at [157, 84] on input "text" at bounding box center [191, 81] width 73 height 13
type input "[DATE]"
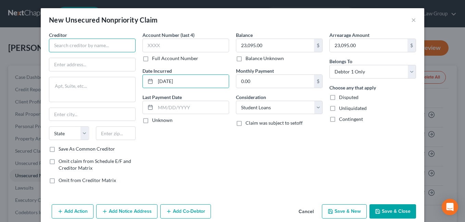
click at [57, 43] on input "text" at bounding box center [92, 46] width 87 height 14
type input "F"
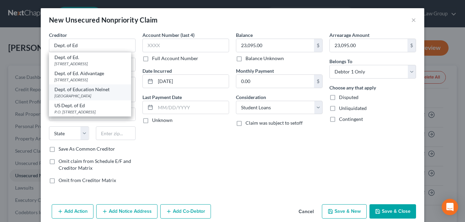
click at [65, 93] on div "Dept. of Education Nelnet" at bounding box center [89, 89] width 71 height 7
type input "Dept. of Education Nelnet"
type input "PO Box 82561"
type input "Lincoln"
select select "30"
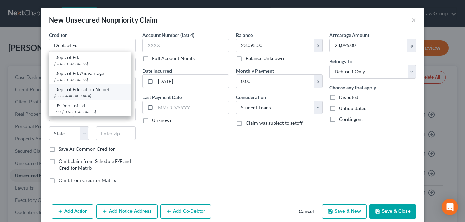
type input "68501"
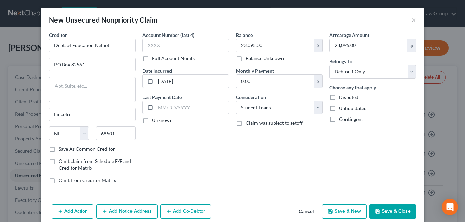
click at [381, 215] on button "Save & Close" at bounding box center [392, 212] width 47 height 14
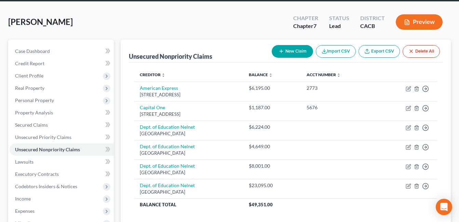
scroll to position [28, 0]
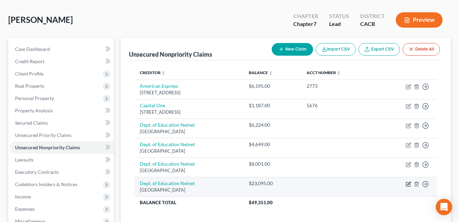
click at [408, 186] on icon "button" at bounding box center [408, 184] width 4 height 4
select select "30"
select select "17"
select select "0"
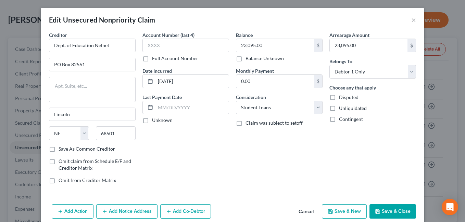
click at [385, 215] on button "Save & Close" at bounding box center [392, 212] width 47 height 14
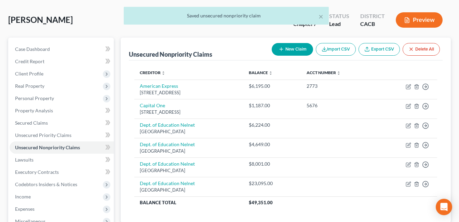
click at [297, 49] on button "New Claim" at bounding box center [292, 49] width 41 height 13
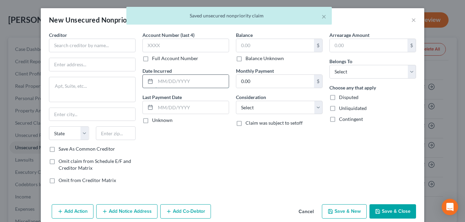
click at [161, 83] on input "text" at bounding box center [191, 81] width 73 height 13
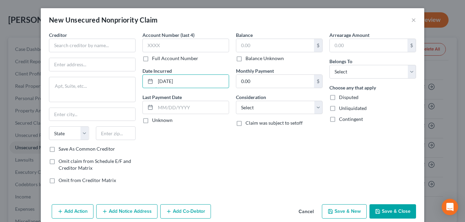
type input "[DATE]"
click at [202, 152] on div "Account Number (last 4) Full Account Number Date Incurred [DATE] Last Payment D…" at bounding box center [185, 110] width 93 height 158
click at [345, 47] on input "text" at bounding box center [368, 45] width 78 height 13
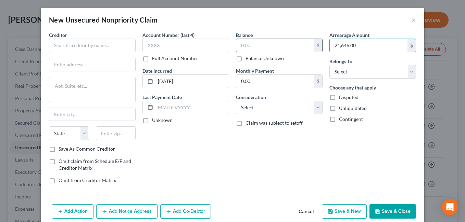
type input "21,646.00"
click at [255, 45] on input "text" at bounding box center [275, 45] width 78 height 13
type input "21,646.00"
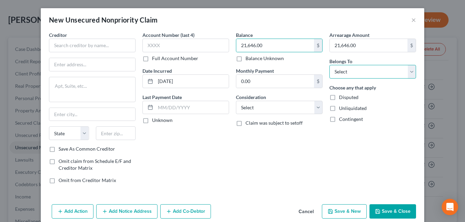
click at [407, 78] on select "Select Debtor 1 Only Debtor 2 Only Debtor 1 And Debtor 2 Only At Least One Of T…" at bounding box center [372, 72] width 87 height 14
select select "0"
click at [329, 65] on select "Select Debtor 1 Only Debtor 2 Only Debtor 1 And Debtor 2 Only At Least One Of T…" at bounding box center [372, 72] width 87 height 14
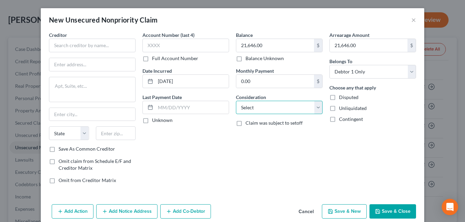
click at [313, 110] on select "Select Cable / Satellite Services Collection Agency Credit Card Debt Debt Couns…" at bounding box center [279, 108] width 87 height 14
select select "17"
click at [236, 101] on select "Select Cable / Satellite Services Collection Agency Credit Card Debt Debt Couns…" at bounding box center [279, 108] width 87 height 14
click at [64, 48] on input "text" at bounding box center [92, 46] width 87 height 14
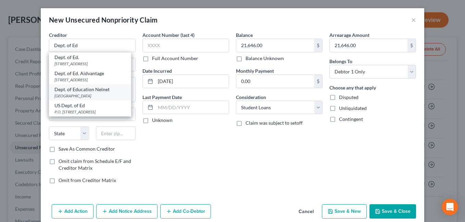
click at [55, 99] on div "[GEOGRAPHIC_DATA]" at bounding box center [89, 96] width 71 height 6
type input "Dept. of Education Nelnet"
type input "PO Box 82561"
type input "Lincoln"
select select "30"
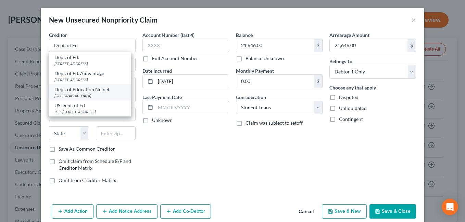
type input "68501"
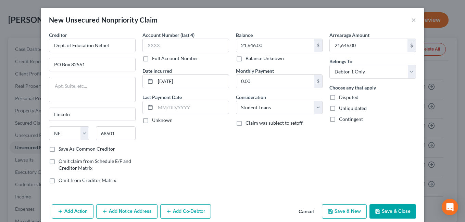
click at [345, 212] on button "Save & New" at bounding box center [344, 212] width 45 height 14
click at [249, 48] on input "text" at bounding box center [275, 45] width 78 height 13
type input "21,273.00"
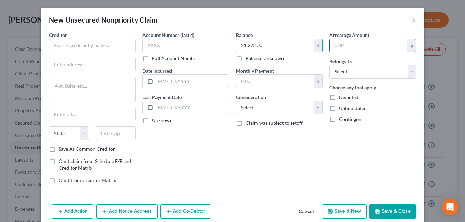
click at [347, 42] on input "text" at bounding box center [368, 45] width 78 height 13
type input "21,273.00"
click at [270, 164] on div "Balance 21,273.00 $ Balance Unknown Balance Undetermined 21,273.00 $ Balance Un…" at bounding box center [278, 110] width 93 height 158
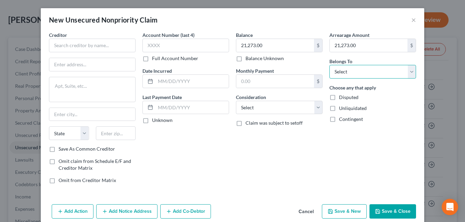
click at [410, 71] on select "Select Debtor 1 Only Debtor 2 Only Debtor 1 And Debtor 2 Only At Least One Of T…" at bounding box center [372, 72] width 87 height 14
select select "0"
click at [329, 65] on select "Select Debtor 1 Only Debtor 2 Only Debtor 1 And Debtor 2 Only At Least One Of T…" at bounding box center [372, 72] width 87 height 14
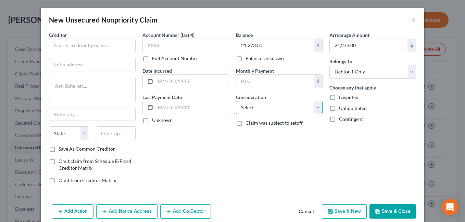
click at [316, 112] on select "Select Cable / Satellite Services Collection Agency Credit Card Debt Debt Couns…" at bounding box center [279, 108] width 87 height 14
select select "17"
click at [236, 101] on select "Select Cable / Satellite Services Collection Agency Credit Card Debt Debt Couns…" at bounding box center [279, 108] width 87 height 14
click at [252, 166] on div "Balance 21,273.00 $ Balance Unknown Balance Undetermined 21,273.00 $ Balance Un…" at bounding box center [278, 110] width 93 height 158
click at [162, 81] on input "text" at bounding box center [191, 81] width 73 height 13
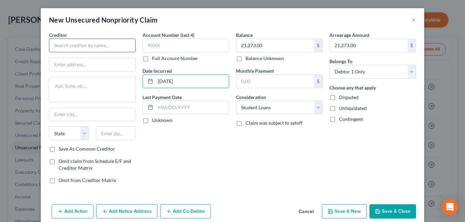
type input "[DATE]"
click at [63, 47] on input "text" at bounding box center [92, 46] width 87 height 14
click at [82, 43] on input "text" at bounding box center [92, 46] width 87 height 14
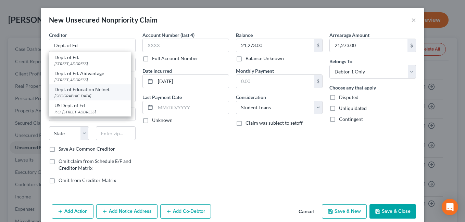
click at [56, 99] on div "[GEOGRAPHIC_DATA]" at bounding box center [89, 96] width 71 height 6
type input "Dept. of Education Nelnet"
type input "PO Box 82561"
type input "Lincoln"
select select "30"
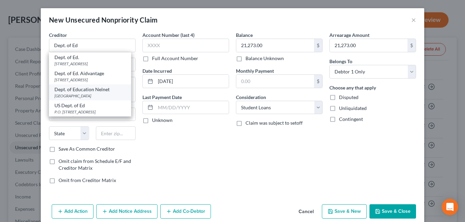
type input "68501"
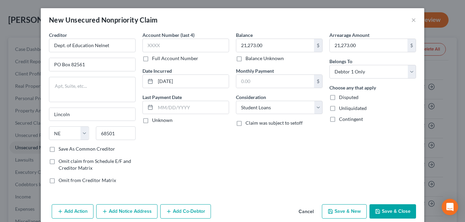
click at [340, 212] on button "Save & New" at bounding box center [344, 212] width 45 height 14
click at [245, 49] on input "text" at bounding box center [275, 45] width 78 height 13
type input "11,230.00"
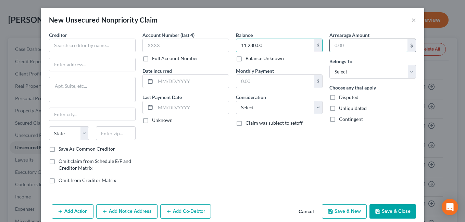
click at [351, 47] on input "text" at bounding box center [368, 45] width 78 height 13
type input "11,230.00"
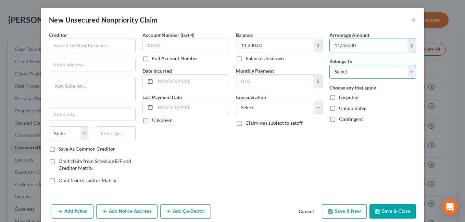
click at [406, 71] on select "Select Debtor 1 Only Debtor 2 Only Debtor 1 And Debtor 2 Only At Least One Of T…" at bounding box center [372, 72] width 87 height 14
select select "0"
click at [329, 65] on select "Select Debtor 1 Only Debtor 2 Only Debtor 1 And Debtor 2 Only At Least One Of T…" at bounding box center [372, 72] width 87 height 14
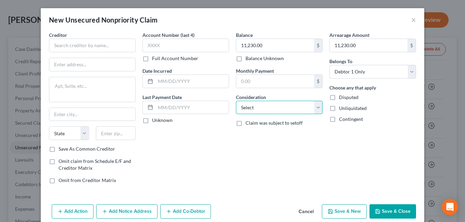
click at [316, 111] on select "Select Cable / Satellite Services Collection Agency Credit Card Debt Debt Couns…" at bounding box center [279, 108] width 87 height 14
click at [236, 101] on select "Select Cable / Satellite Services Collection Agency Credit Card Debt Debt Couns…" at bounding box center [279, 108] width 87 height 14
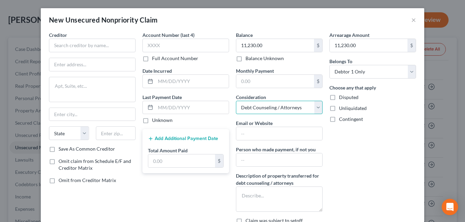
click at [315, 104] on select "Select Cable / Satellite Services Collection Agency Credit Card Debt Debt Couns…" at bounding box center [279, 108] width 87 height 14
select select "2"
click at [236, 101] on select "Select Cable / Satellite Services Collection Agency Credit Card Debt Debt Couns…" at bounding box center [279, 108] width 87 height 14
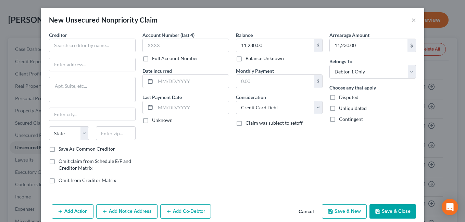
click at [219, 153] on div "Account Number (last 4) Full Account Number Date Incurred Last Payment Date Unk…" at bounding box center [185, 110] width 93 height 158
click at [162, 82] on input "text" at bounding box center [191, 81] width 73 height 13
type input "[DATE]"
click at [237, 151] on div "Balance 11,230.00 $ Balance Unknown Balance Undetermined 11,230.00 $ Balance Un…" at bounding box center [278, 110] width 93 height 158
click at [63, 43] on input "text" at bounding box center [92, 46] width 87 height 14
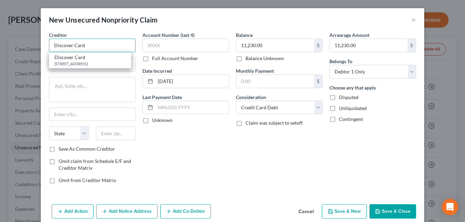
type input "Discover Card"
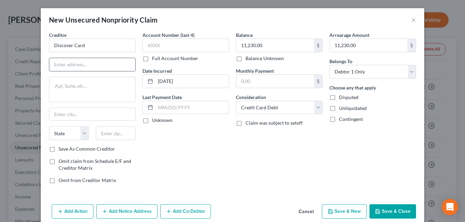
click at [72, 68] on input "text" at bounding box center [92, 64] width 86 height 13
type input "PO Box 30939"
click at [113, 136] on input "text" at bounding box center [116, 134] width 40 height 14
type input "84130"
click at [222, 153] on div "Account Number (last 4) Full Account Number Date Incurred [DATE] Last Payment D…" at bounding box center [185, 110] width 93 height 158
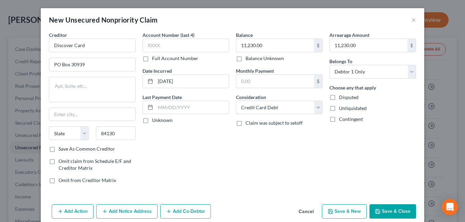
type input "[GEOGRAPHIC_DATA]"
select select "46"
click at [58, 150] on label "Save As Common Creditor" at bounding box center [86, 149] width 56 height 7
click at [61, 150] on input "Save As Common Creditor" at bounding box center [63, 148] width 4 height 4
click at [388, 208] on button "Save & Close" at bounding box center [392, 212] width 47 height 14
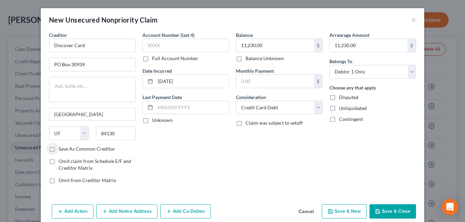
checkbox input "false"
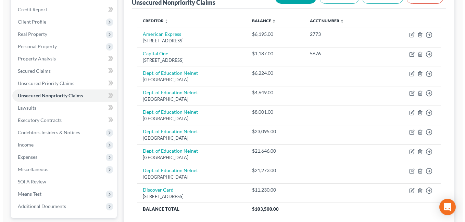
scroll to position [75, 0]
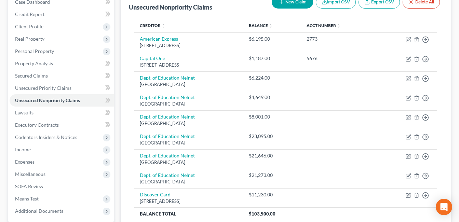
click at [283, 6] on button "New Claim" at bounding box center [292, 2] width 41 height 13
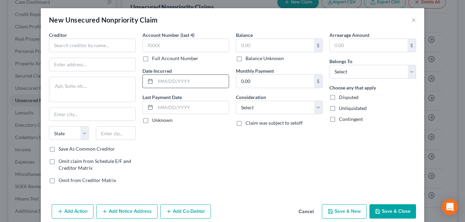
click at [159, 84] on input "text" at bounding box center [191, 81] width 73 height 13
type input "[DATE]"
click at [300, 163] on div "Balance $ Balance Unknown Balance Undetermined $ Balance Unknown Monthly Paymen…" at bounding box center [278, 110] width 93 height 158
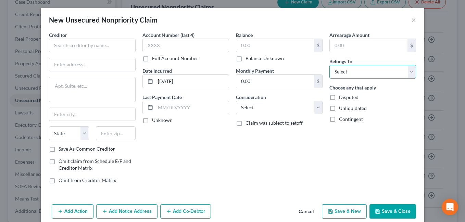
click at [409, 75] on select "Select Debtor 1 Only Debtor 2 Only Debtor 1 And Debtor 2 Only At Least One Of T…" at bounding box center [372, 72] width 87 height 14
select select "0"
click at [329, 65] on select "Select Debtor 1 Only Debtor 2 Only Debtor 1 And Debtor 2 Only At Least One Of T…" at bounding box center [372, 72] width 87 height 14
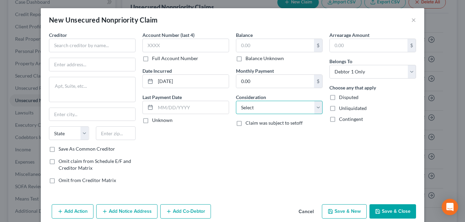
click at [311, 113] on select "Select Cable / Satellite Services Collection Agency Credit Card Debt Debt Couns…" at bounding box center [279, 108] width 87 height 14
select select "9"
click at [236, 101] on select "Select Cable / Satellite Services Collection Agency Credit Card Debt Debt Couns…" at bounding box center [279, 108] width 87 height 14
click at [263, 44] on input "text" at bounding box center [275, 45] width 78 height 13
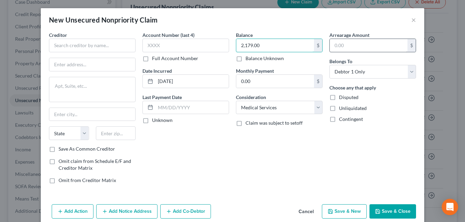
type input "2,179.00"
click at [353, 48] on input "text" at bounding box center [368, 45] width 78 height 13
type input "2,179.00"
click at [238, 155] on div "Balance 2,179.00 $ Balance Unknown Balance Undetermined 2,179.00 $ Balance Unkn…" at bounding box center [278, 110] width 93 height 158
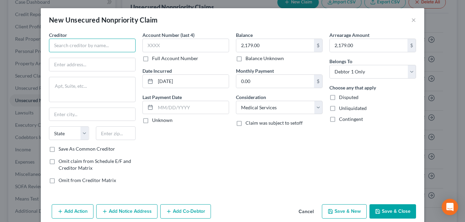
click at [60, 45] on input "text" at bounding box center [92, 46] width 87 height 14
click at [62, 45] on input "text" at bounding box center [92, 46] width 87 height 14
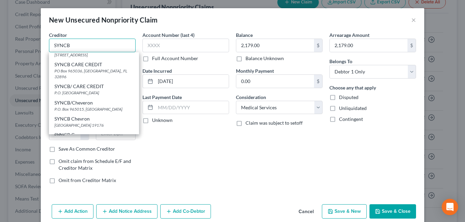
scroll to position [269, 0]
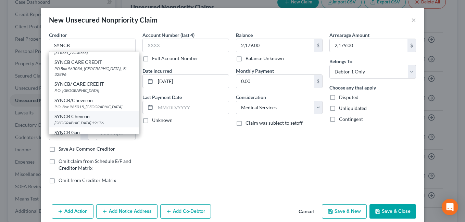
click at [58, 123] on div "[GEOGRAPHIC_DATA] 19176" at bounding box center [93, 123] width 79 height 6
type input "SYNCB Chevron"
type input "PO Box 71727"
type input "[GEOGRAPHIC_DATA]"
select select "39"
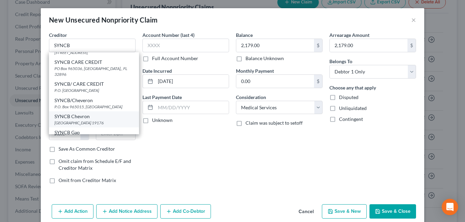
type input "19176"
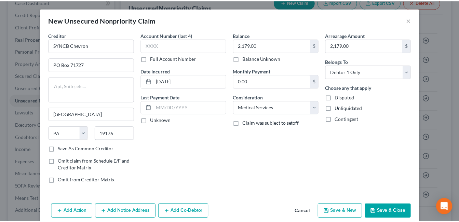
scroll to position [0, 0]
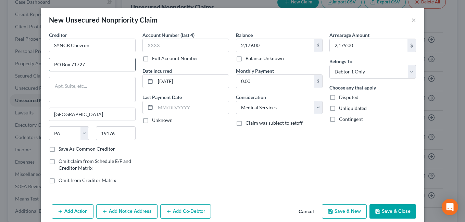
click at [94, 68] on input "PO Box 71727" at bounding box center [92, 64] width 86 height 13
type input "PO Box 71757"
click at [96, 47] on input "SYNCB Chevron" at bounding box center [92, 46] width 87 height 14
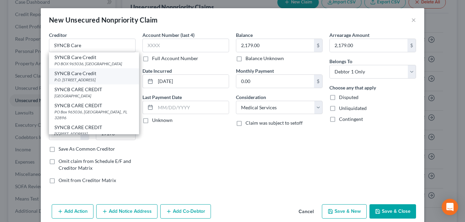
click at [63, 77] on div "P.O. [STREET_ADDRESS]" at bounding box center [93, 80] width 79 height 6
type input "SYNCB Care Credit"
type input "P.O. Box 71757"
type textarea "[GEOGRAPHIC_DATA]"
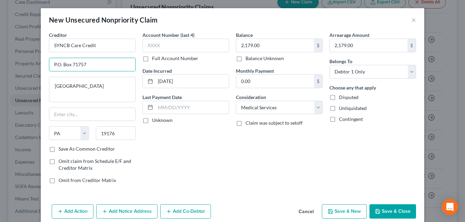
click at [192, 154] on div "Account Number (last 4) Full Account Number Date Incurred [DATE] Last Payment D…" at bounding box center [185, 110] width 93 height 158
click at [65, 68] on input "P.O. Box 71757" at bounding box center [92, 64] width 86 height 13
type input "PO. Box 71757"
click at [58, 151] on label "Save As Common Creditor" at bounding box center [86, 149] width 56 height 7
click at [61, 150] on input "Save As Common Creditor" at bounding box center [63, 148] width 4 height 4
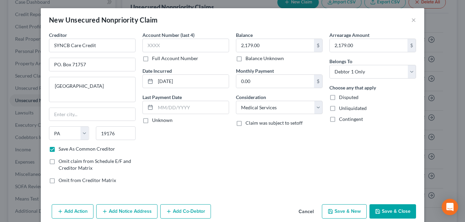
click at [340, 213] on button "Save & New" at bounding box center [344, 212] width 45 height 14
checkbox input "false"
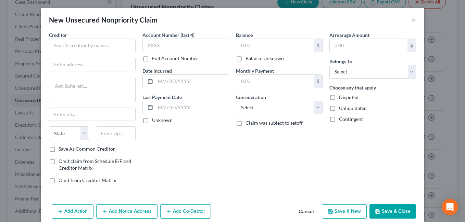
click at [404, 18] on div "New Unsecured Nonpriority Claim ×" at bounding box center [232, 19] width 383 height 23
click at [411, 23] on button "×" at bounding box center [413, 20] width 5 height 8
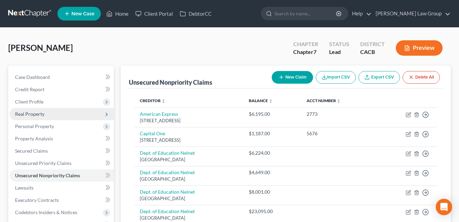
click at [44, 118] on span "Real Property" at bounding box center [62, 114] width 104 height 12
